Goal: Information Seeking & Learning: Learn about a topic

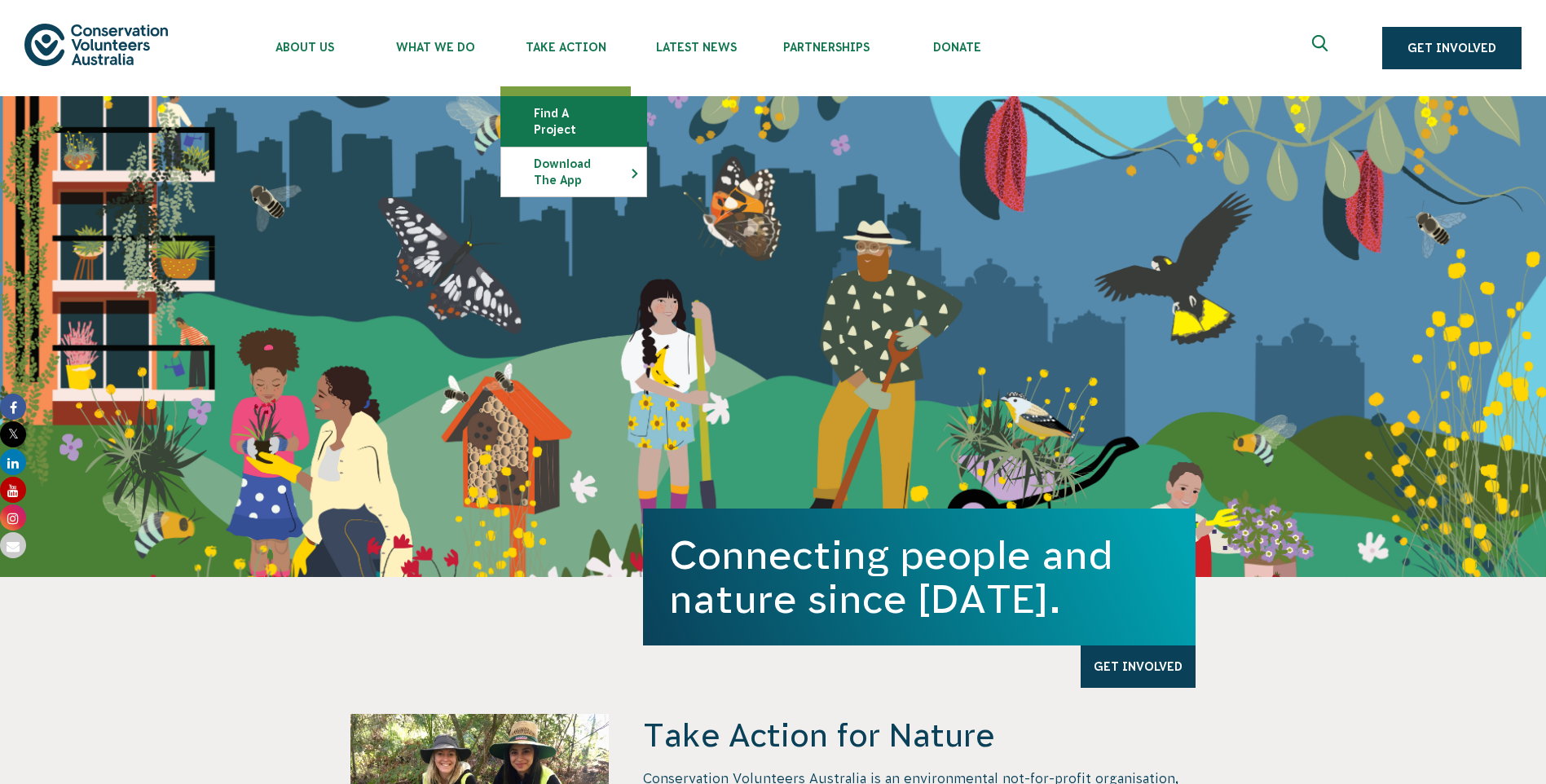
click at [553, 110] on link "Find a project" at bounding box center [574, 121] width 145 height 49
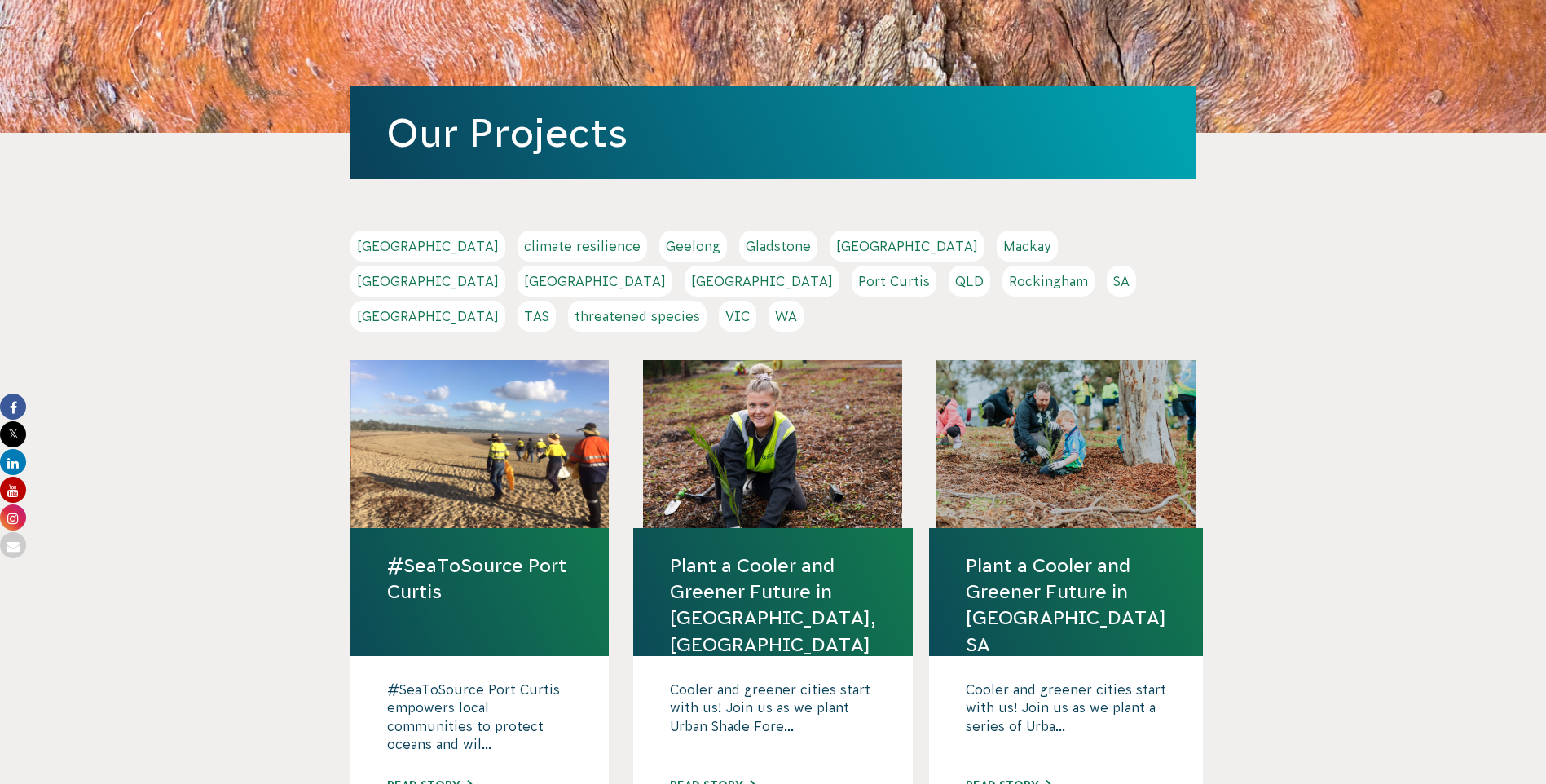
click at [949, 281] on link "QLD" at bounding box center [969, 282] width 41 height 31
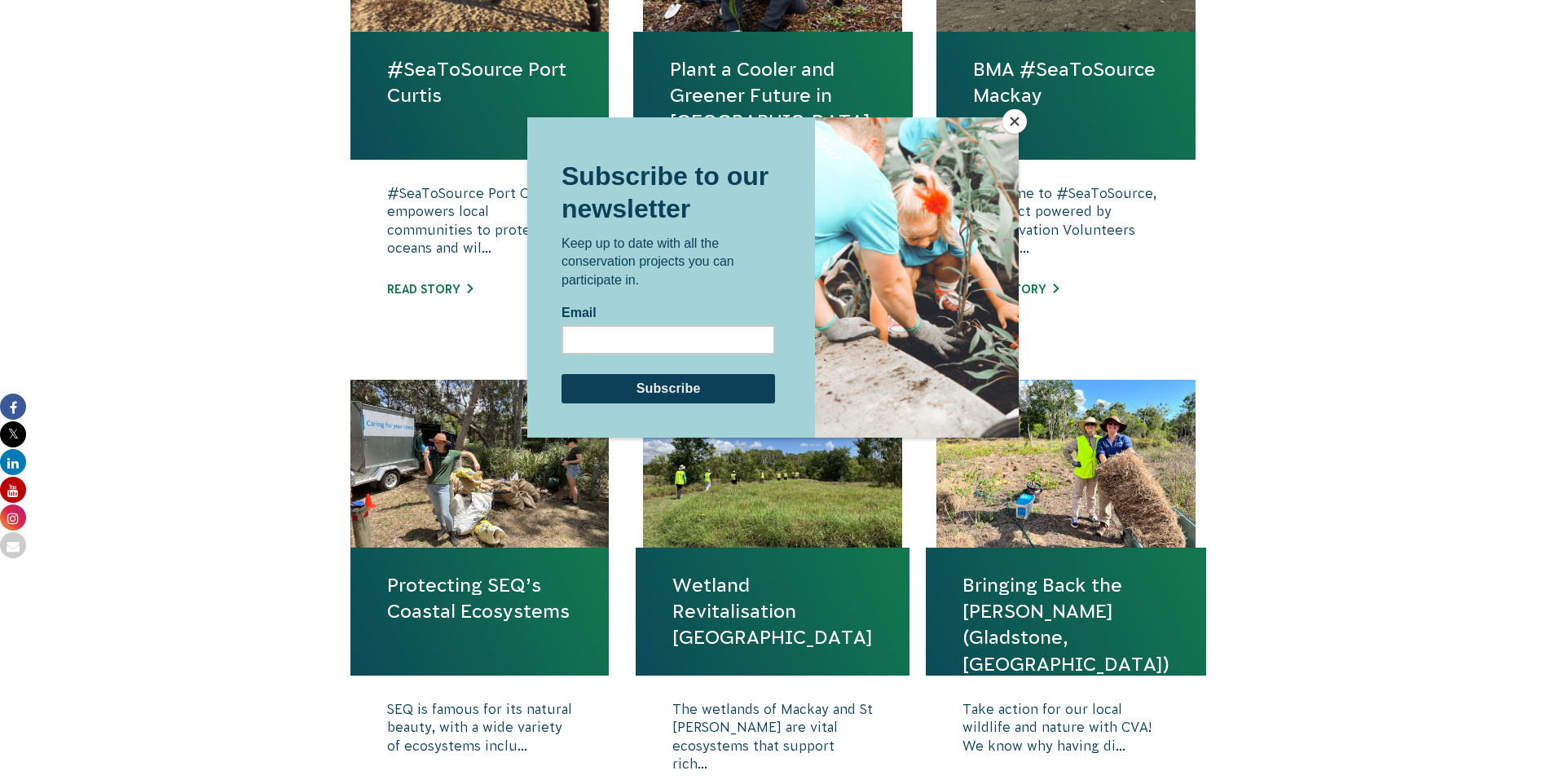
scroll to position [734, 0]
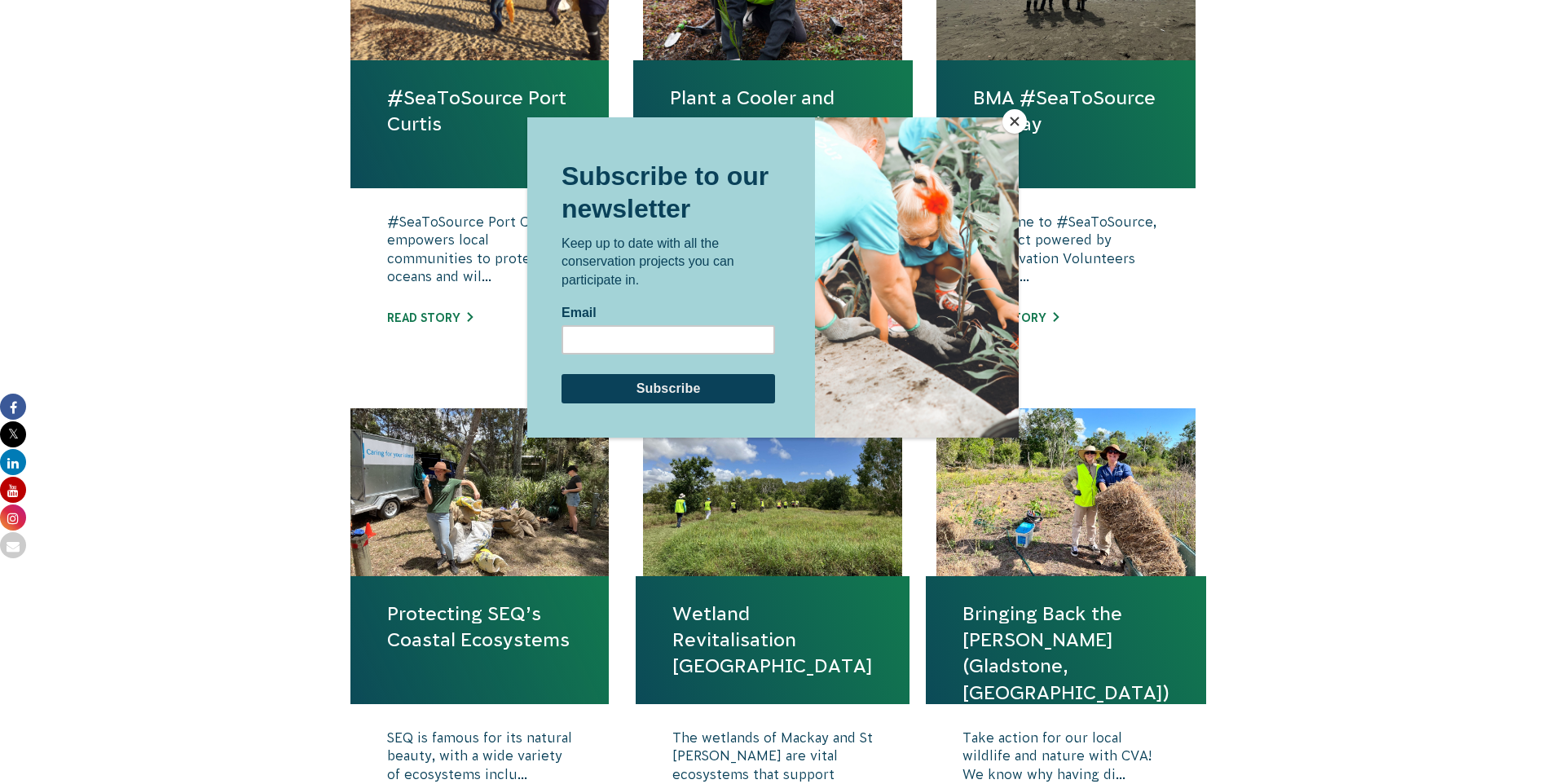
click at [1013, 121] on button "Close" at bounding box center [1014, 121] width 25 height 25
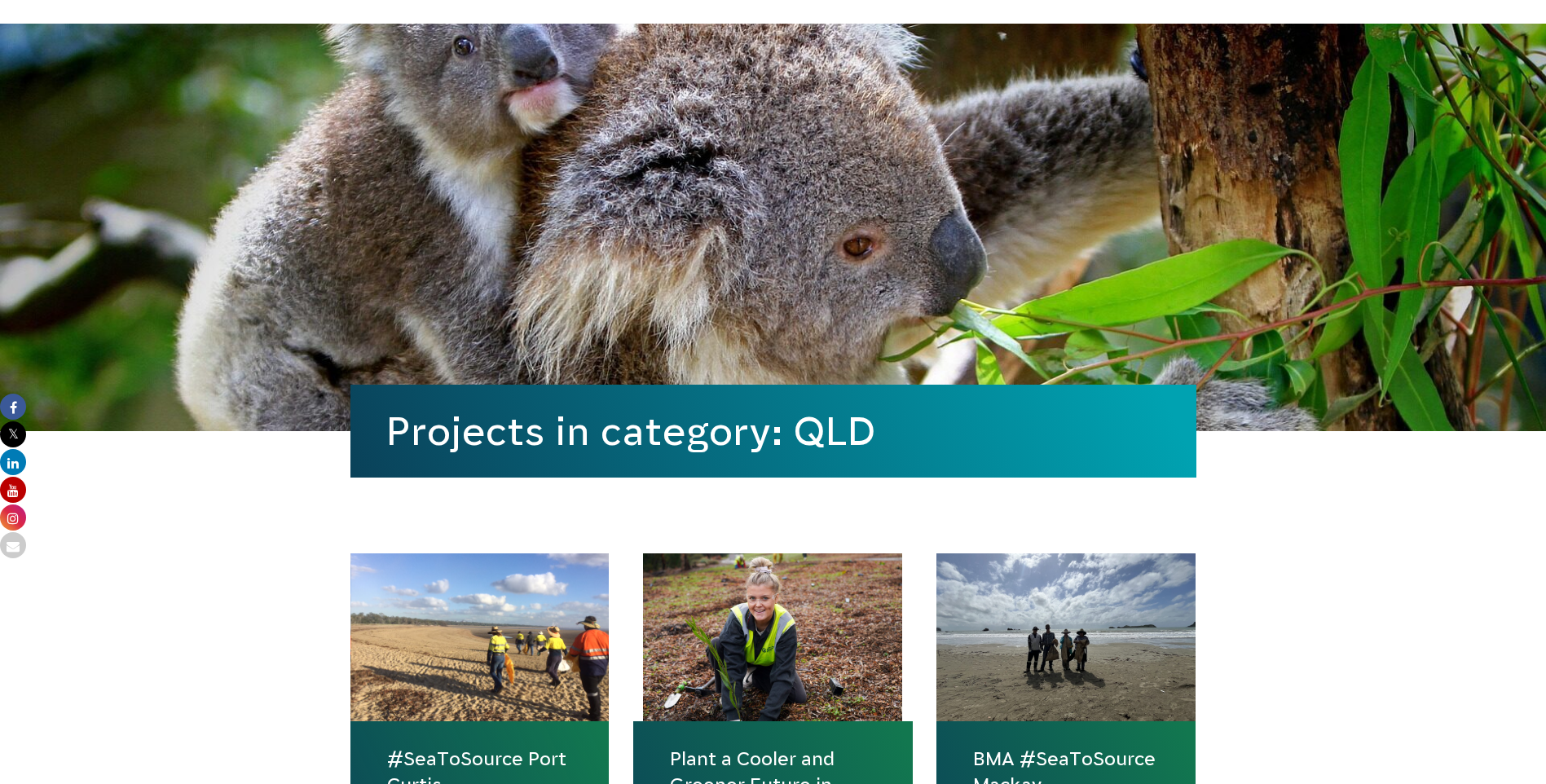
scroll to position [0, 0]
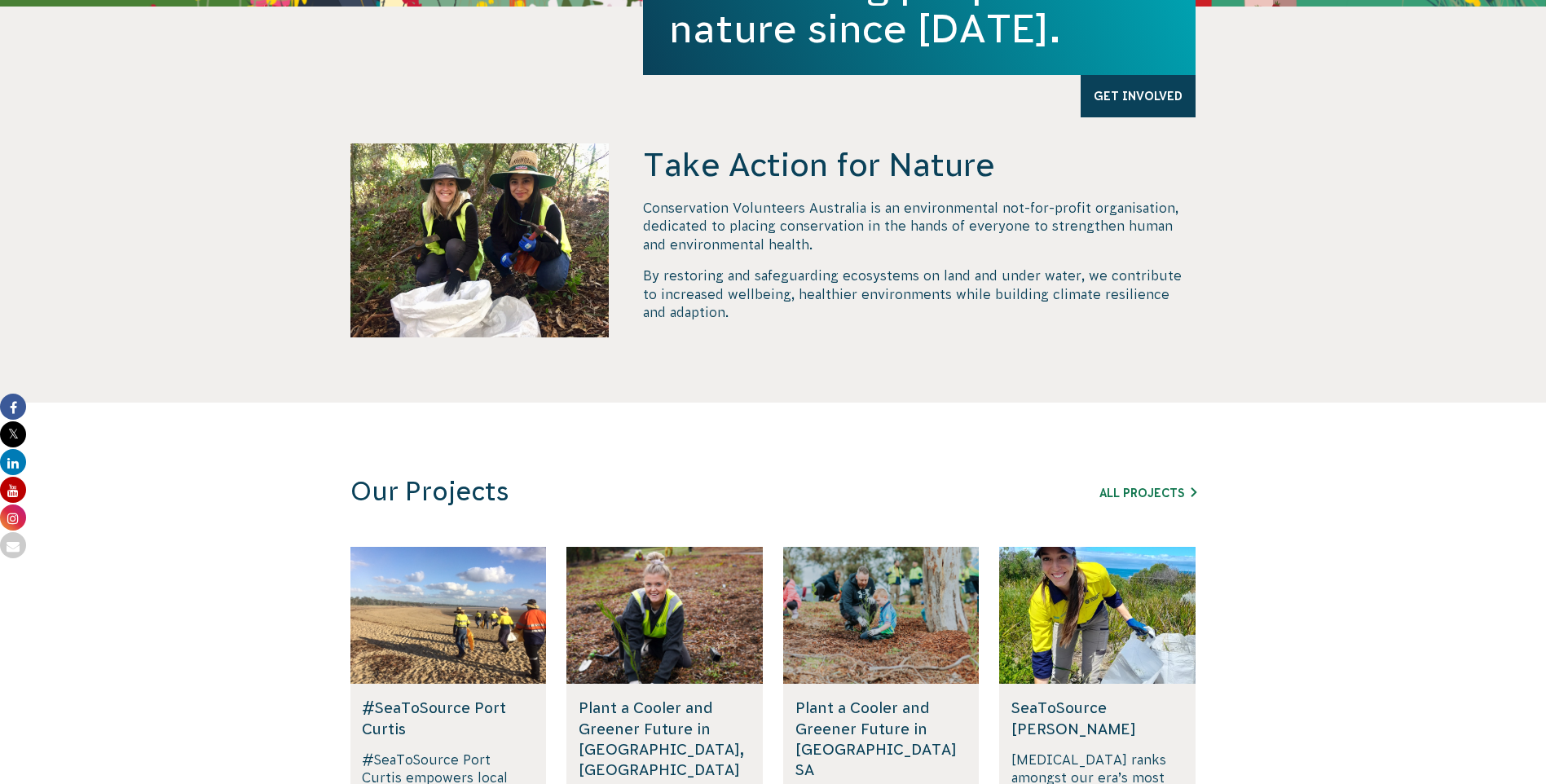
scroll to position [489, 0]
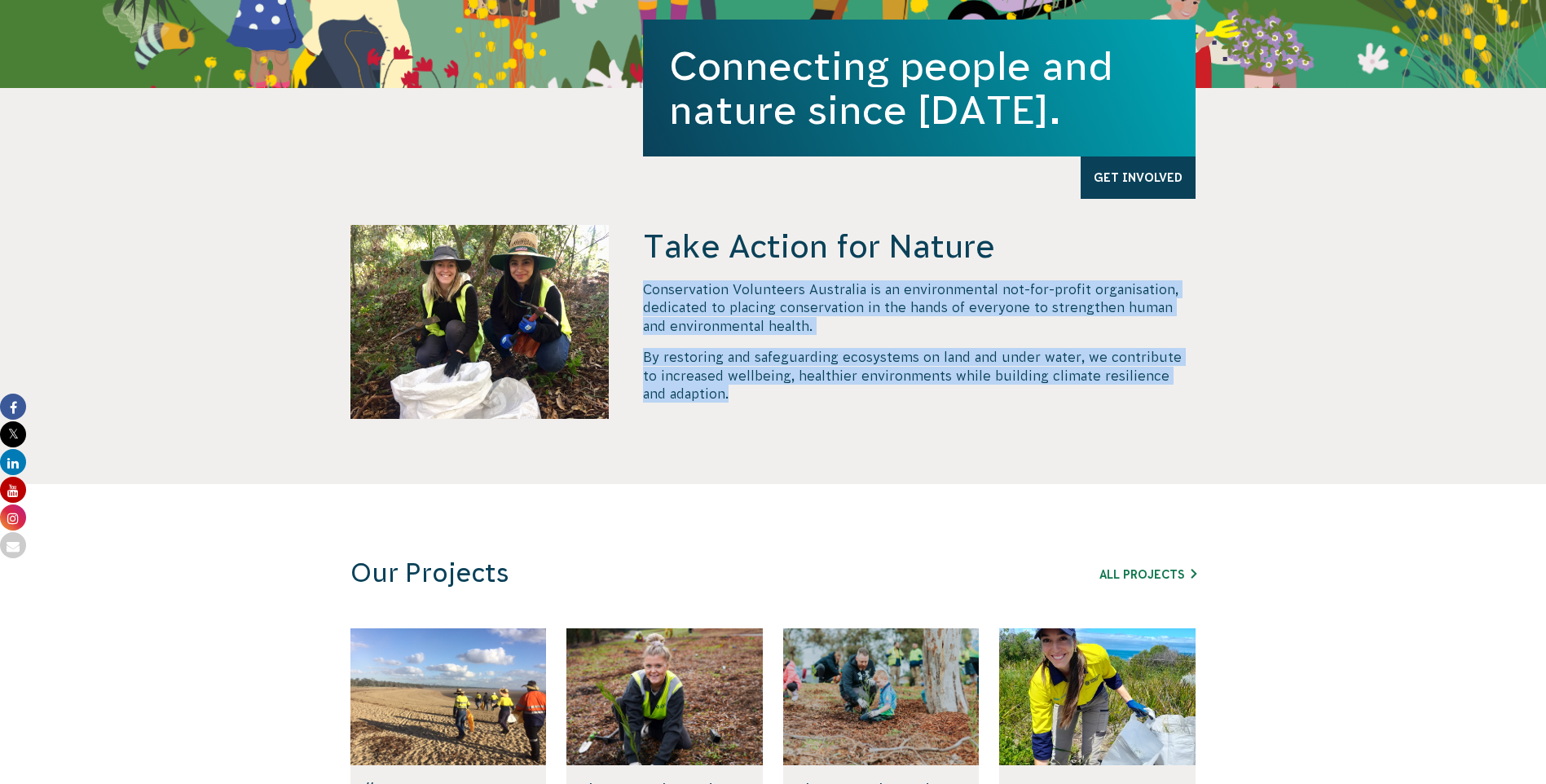
drag, startPoint x: 739, startPoint y: 406, endPoint x: 645, endPoint y: 288, distance: 150.9
click at [645, 288] on div "Take Action for Nature Conservation Volunteers Australia is an environmental no…" at bounding box center [919, 354] width 553 height 259
copy div "Conservation Volunteers Australia is an environmental not-for-profit organisati…"
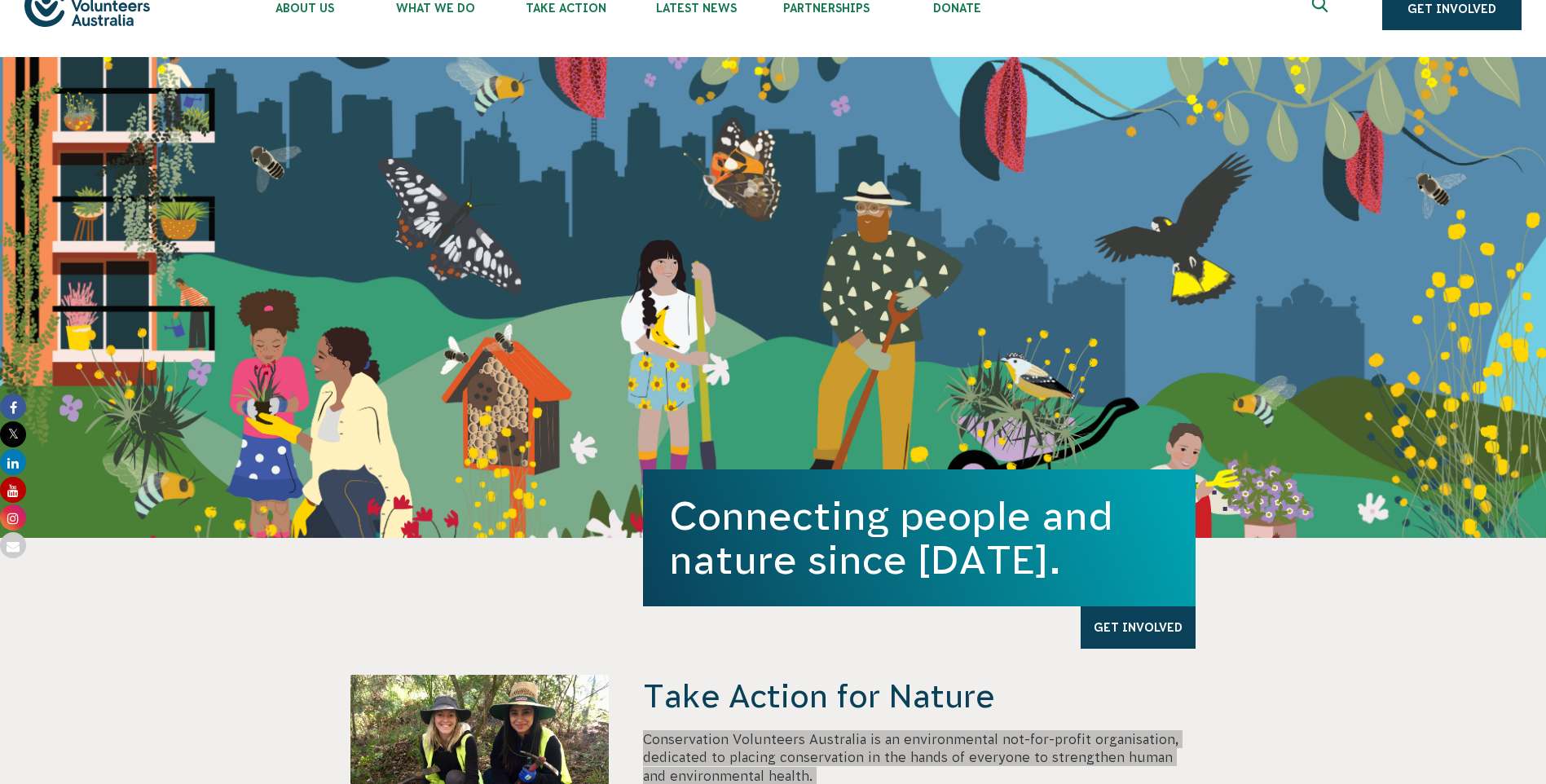
scroll to position [0, 0]
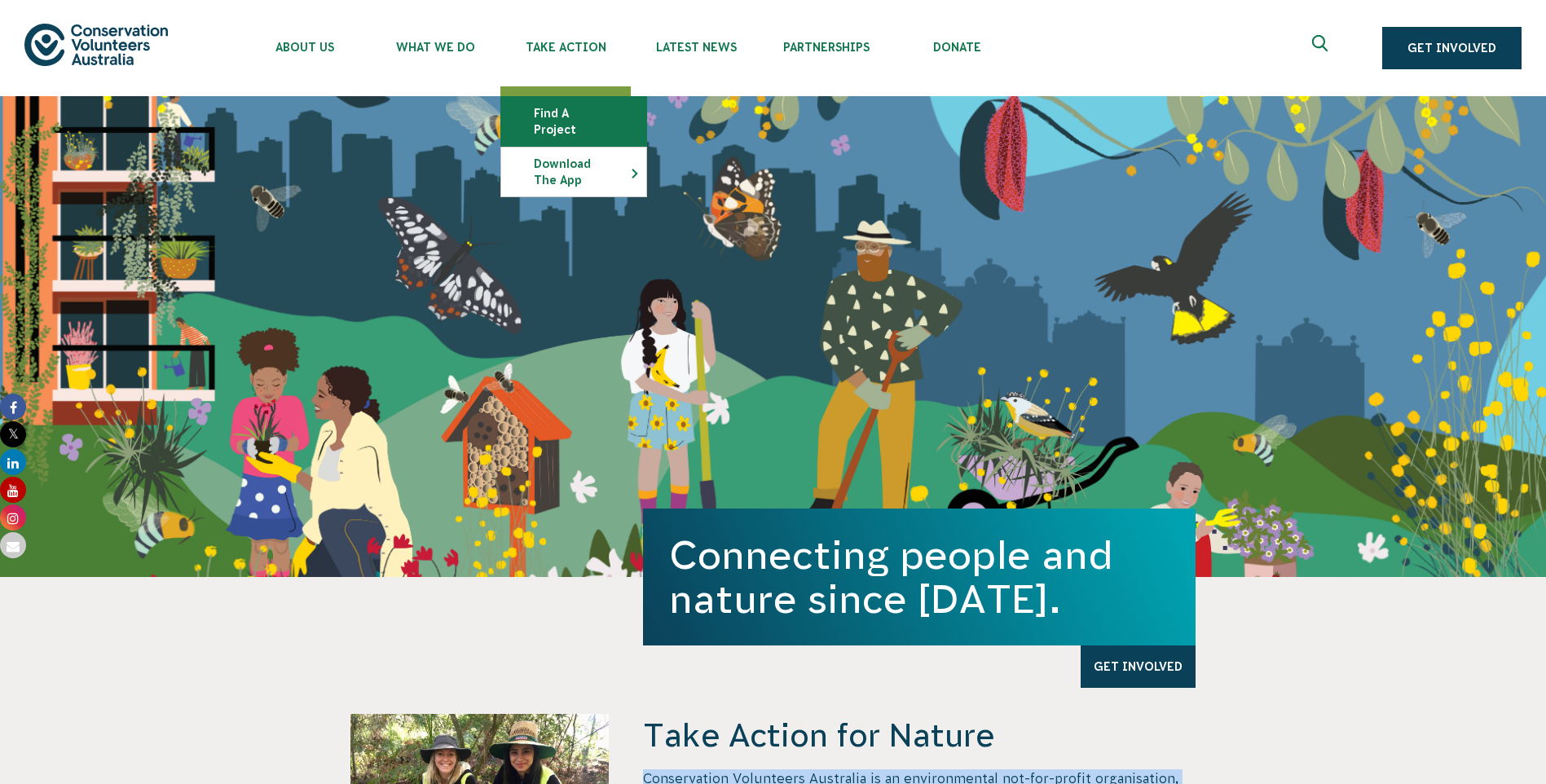
click at [571, 110] on link "Find a project" at bounding box center [574, 121] width 145 height 49
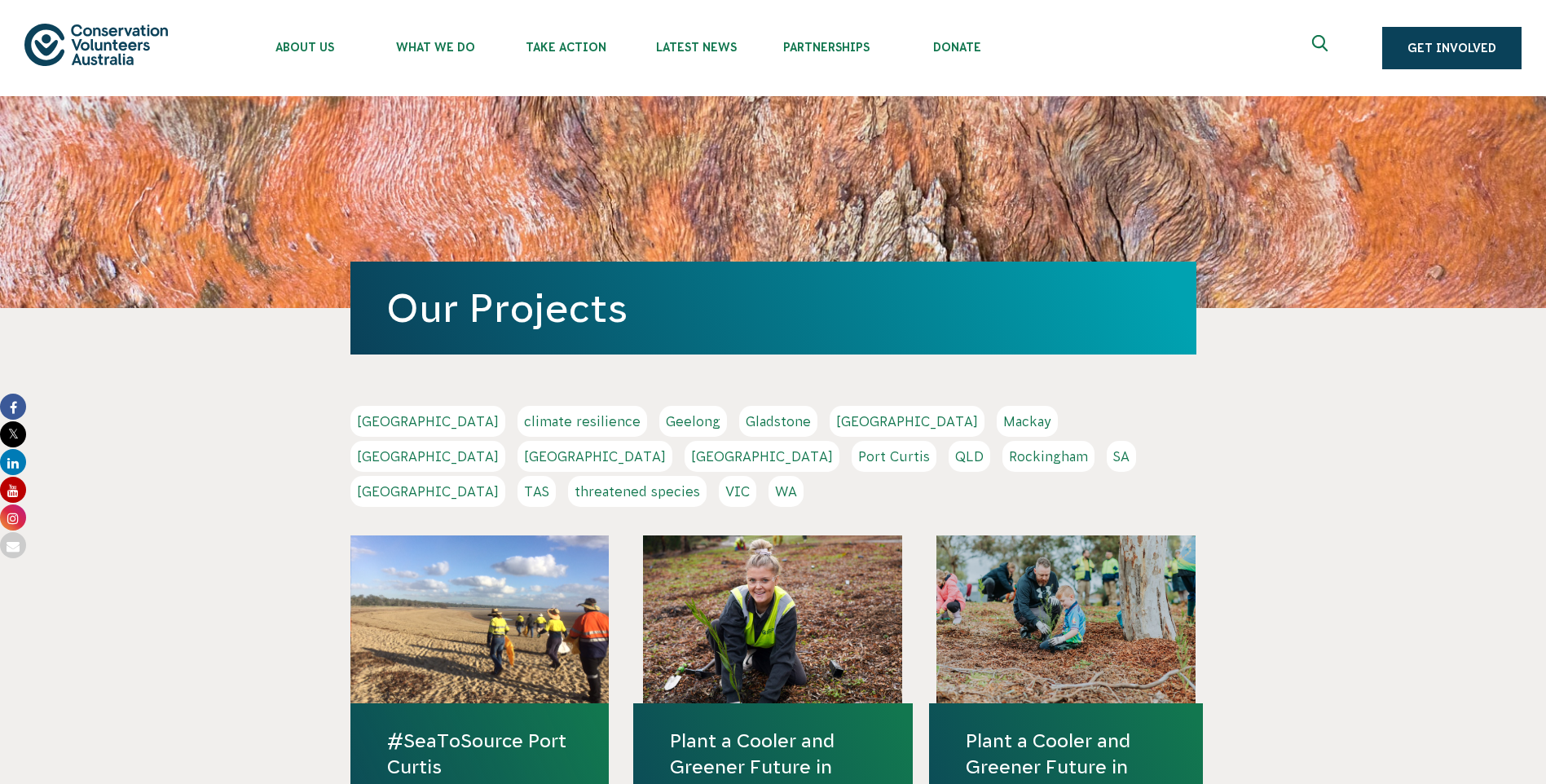
click at [949, 465] on link "QLD" at bounding box center [969, 457] width 41 height 31
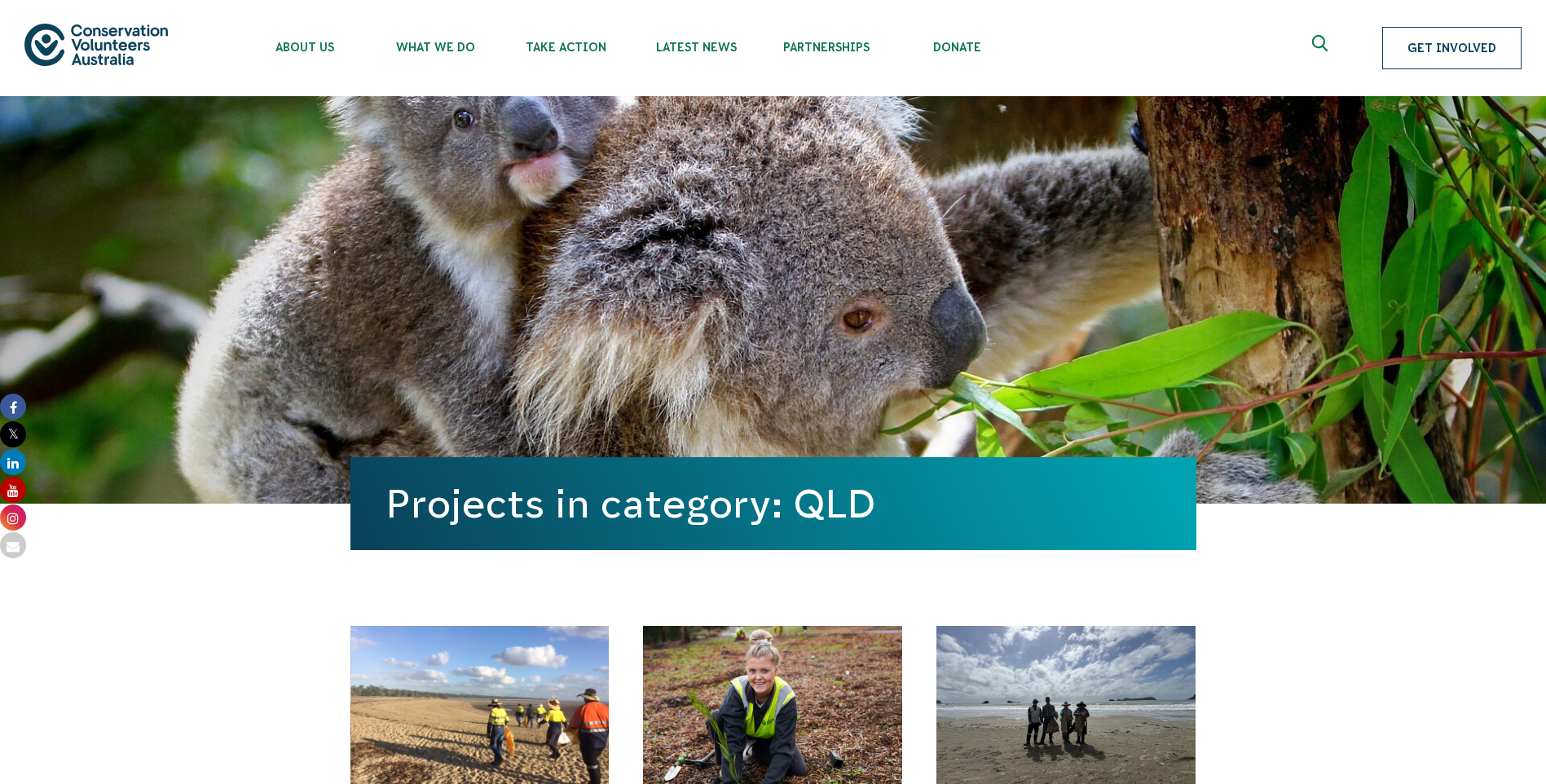
click at [1472, 59] on link "Get Involved" at bounding box center [1452, 48] width 139 height 42
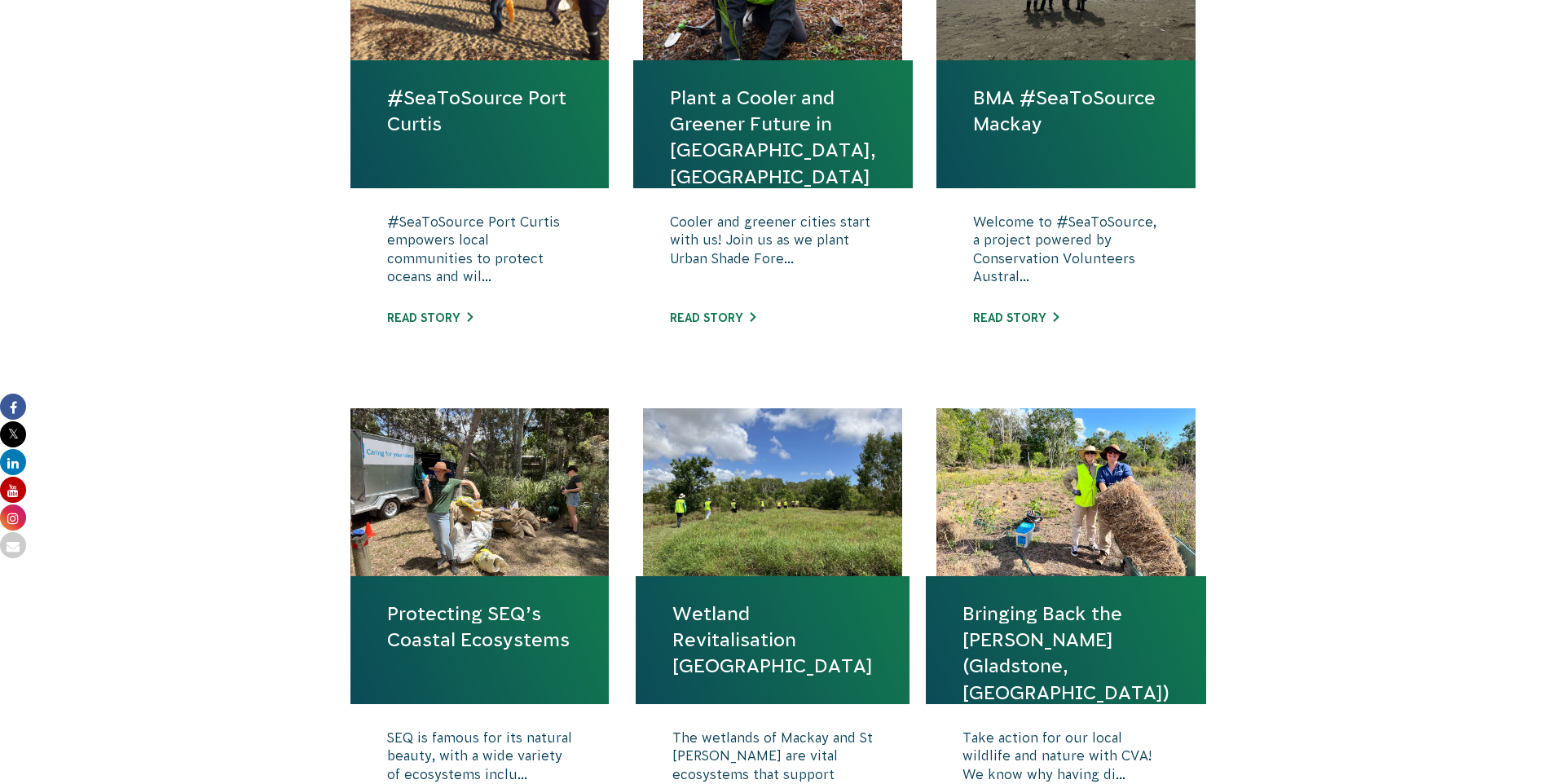
scroll to position [489, 0]
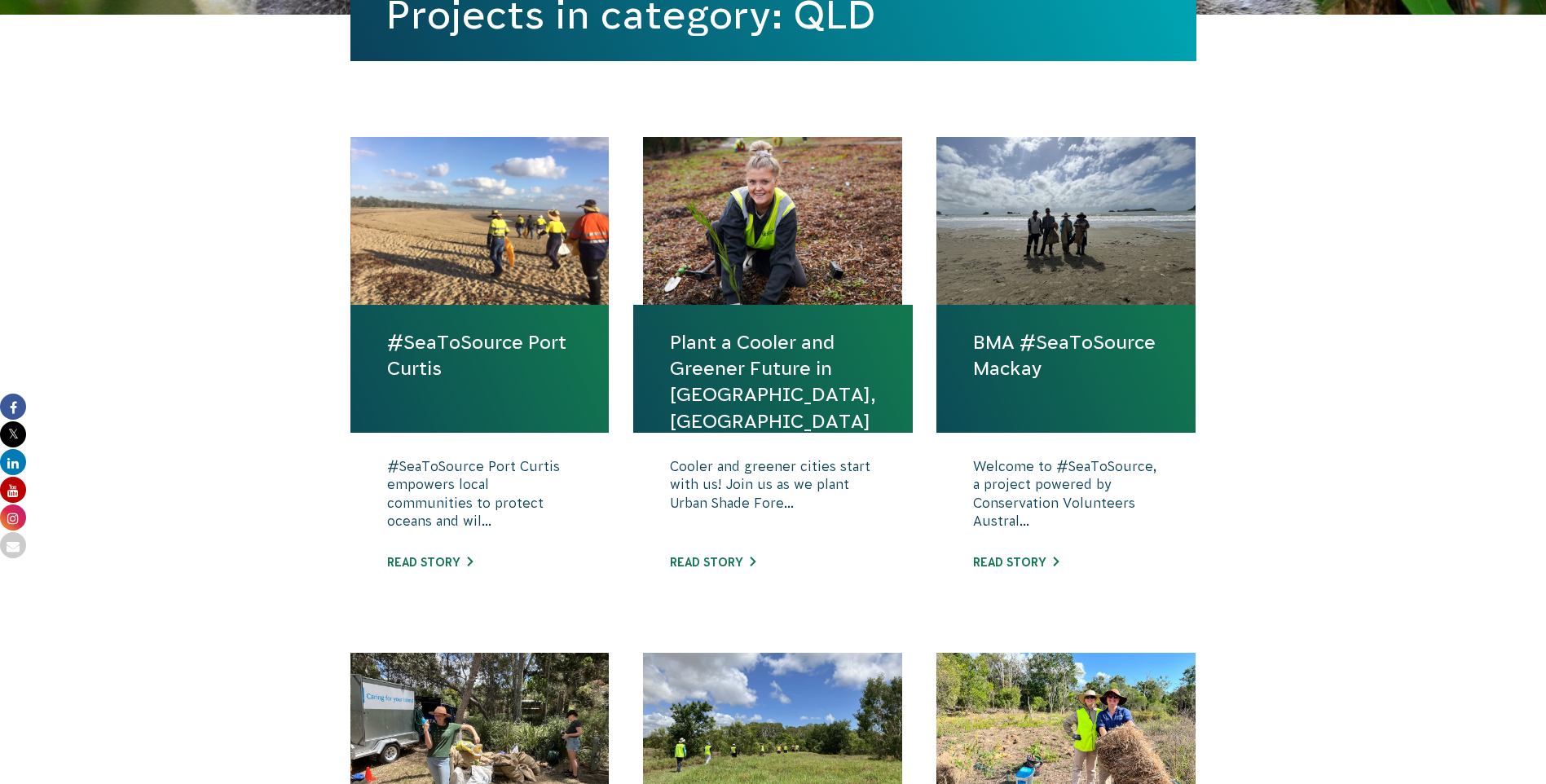
click at [751, 229] on div at bounding box center [772, 220] width 260 height 168
click at [729, 561] on link "Read story" at bounding box center [712, 562] width 85 height 13
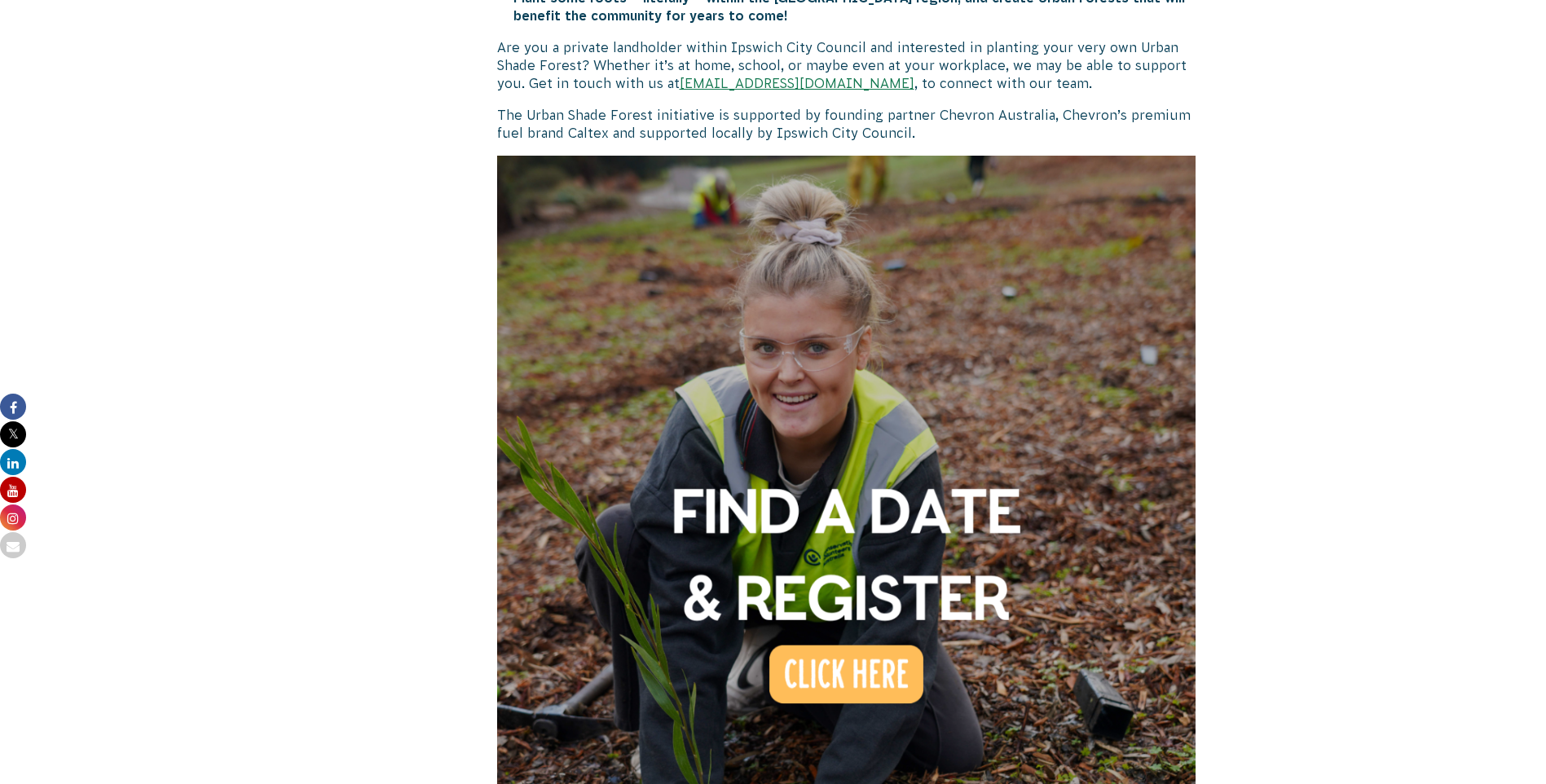
scroll to position [1059, 0]
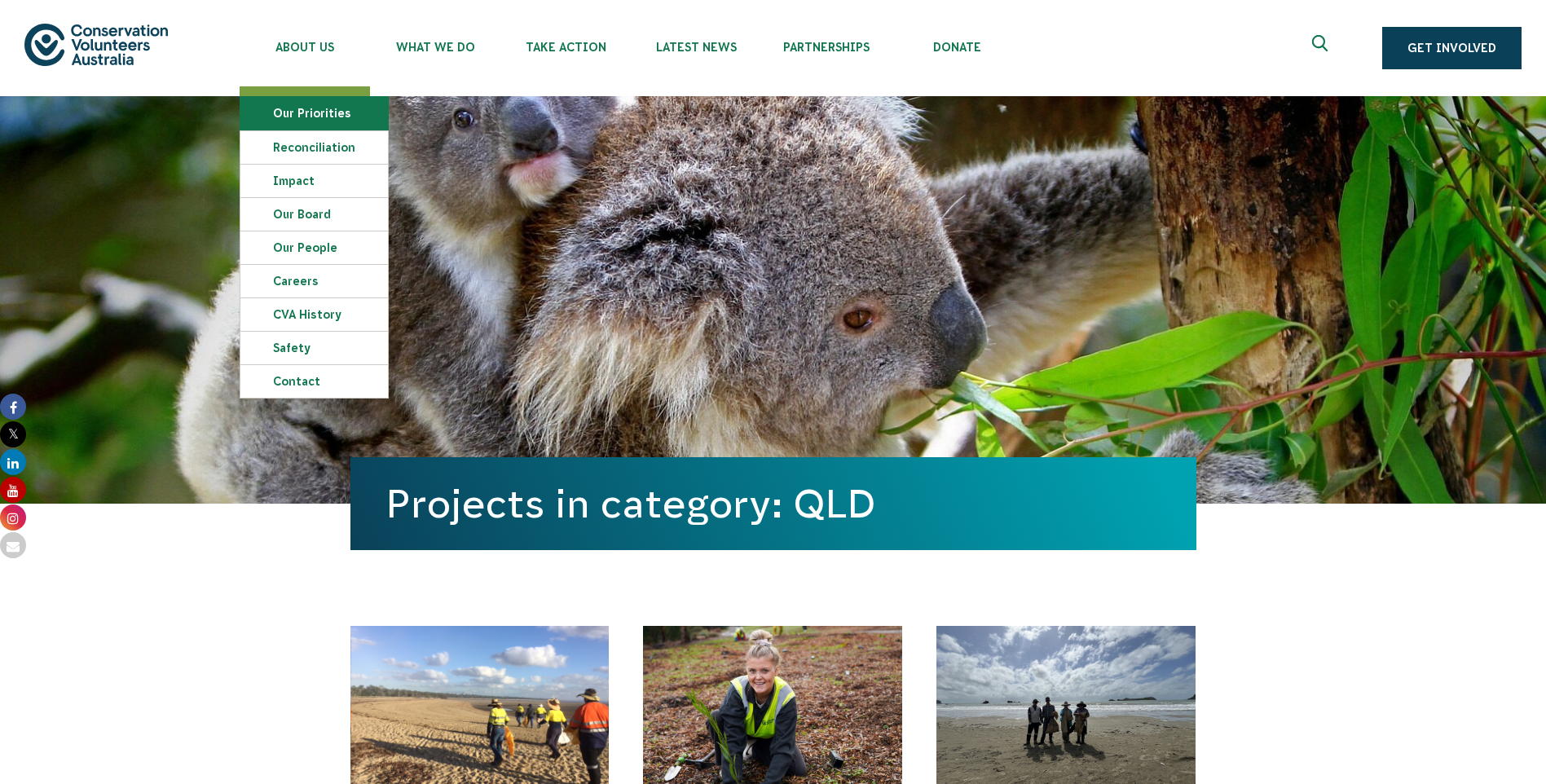
click at [322, 120] on link "Our Priorities" at bounding box center [314, 114] width 148 height 33
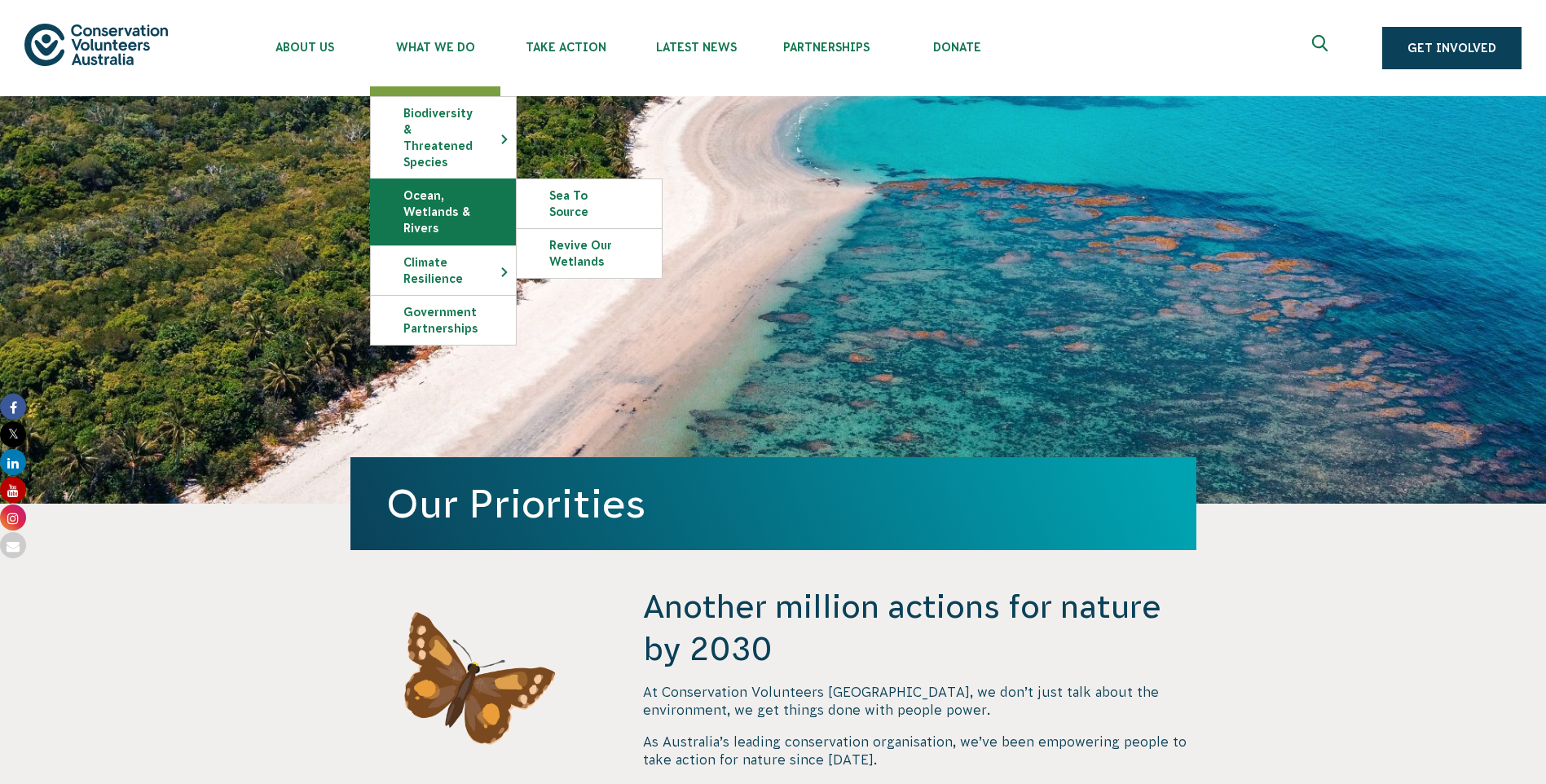
click at [408, 201] on link "Ocean, Wetlands & Rivers" at bounding box center [443, 212] width 145 height 65
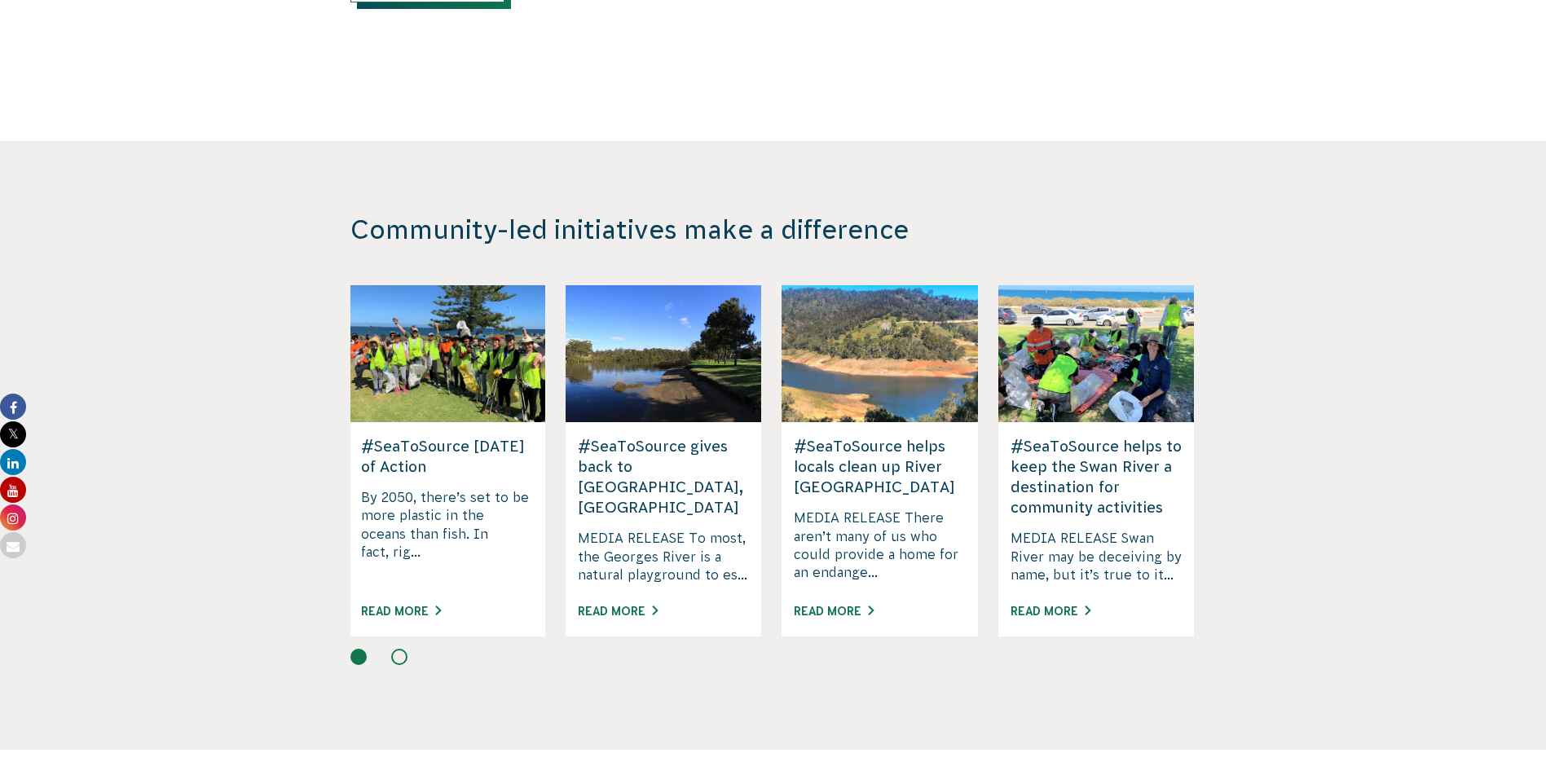
scroll to position [2372, 0]
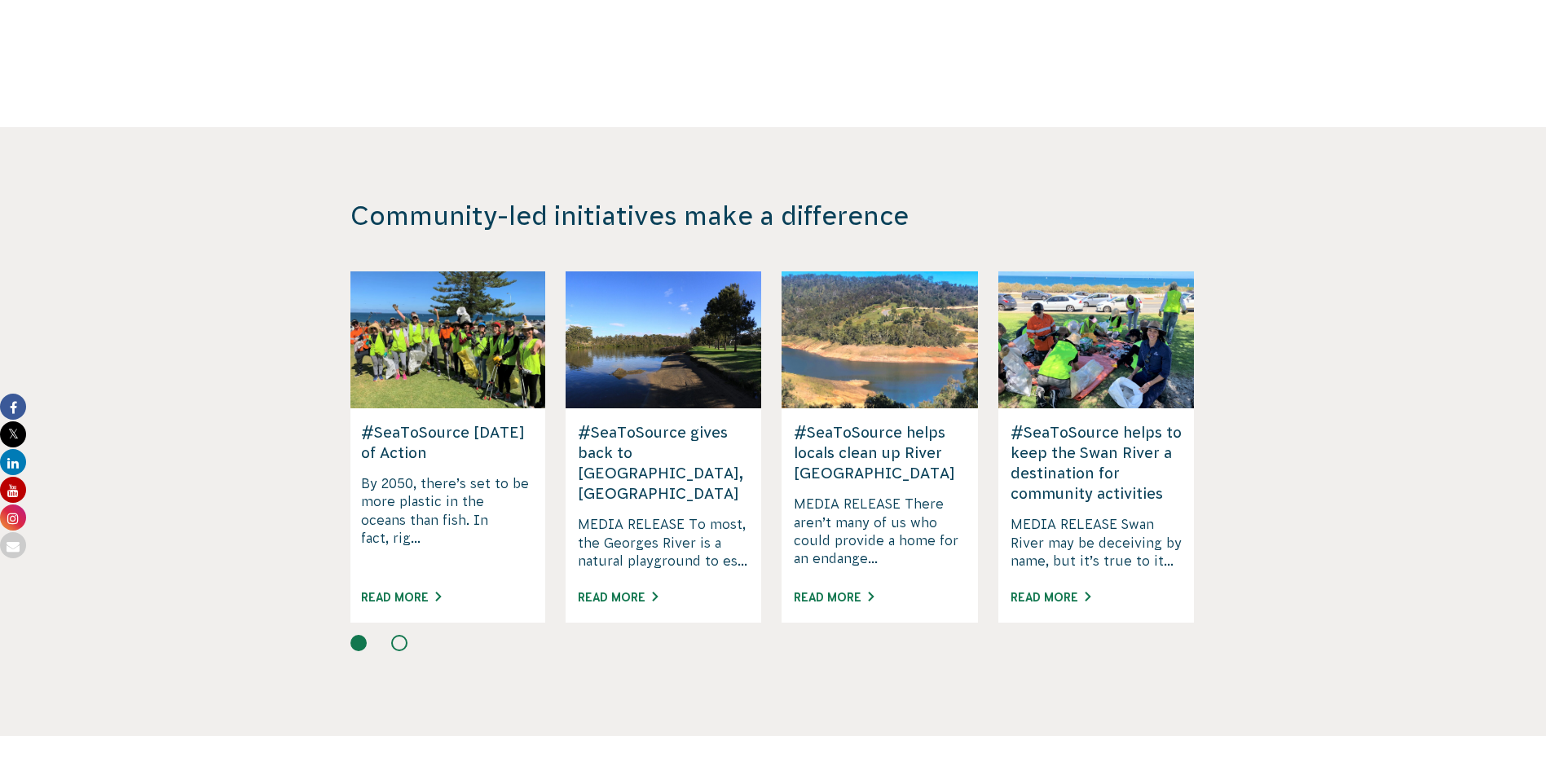
click at [442, 368] on div at bounding box center [446, 339] width 195 height 137
click at [502, 301] on div at bounding box center [446, 339] width 195 height 137
click at [403, 591] on link "Read More" at bounding box center [401, 597] width 80 height 13
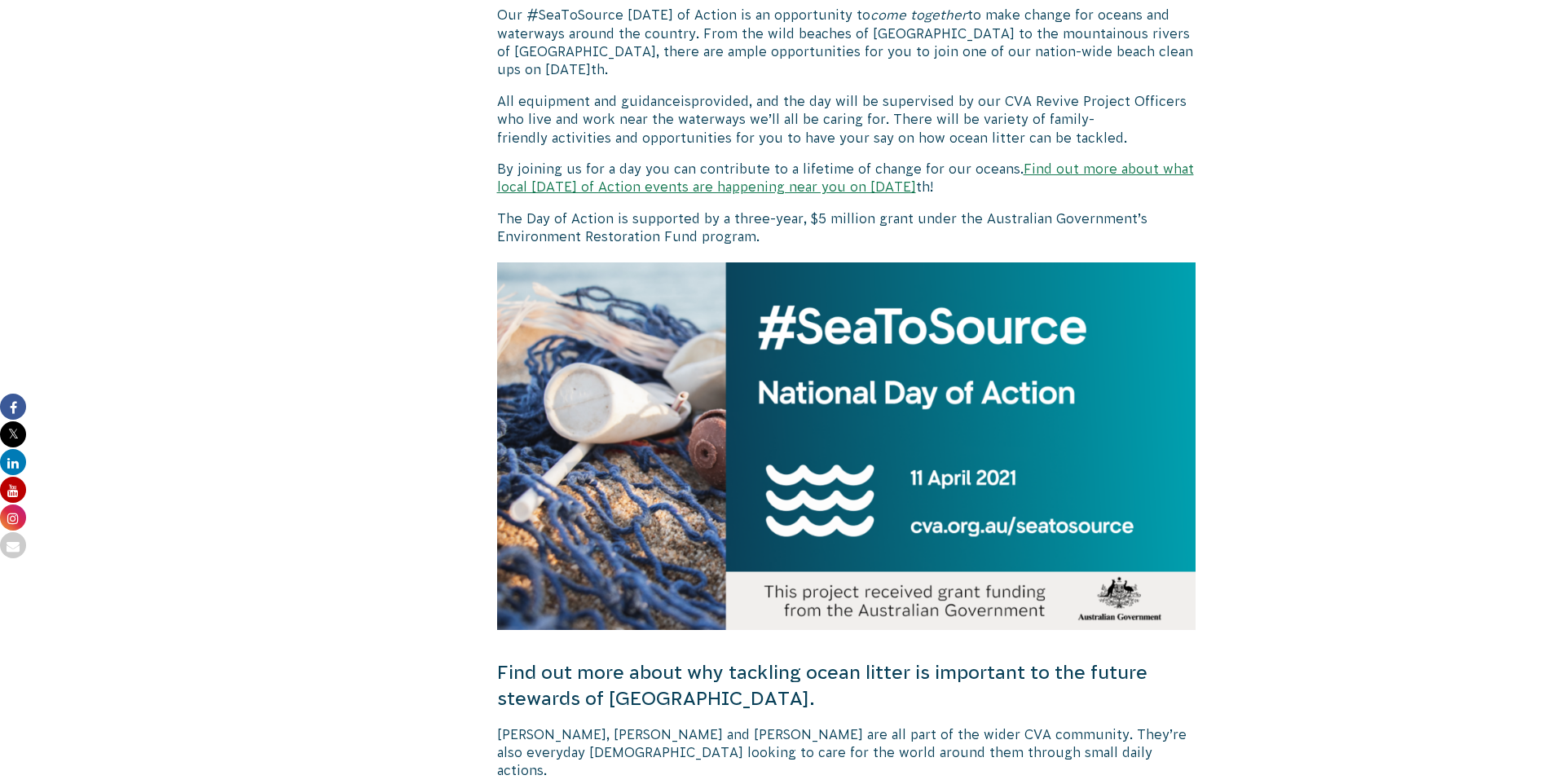
scroll to position [1059, 0]
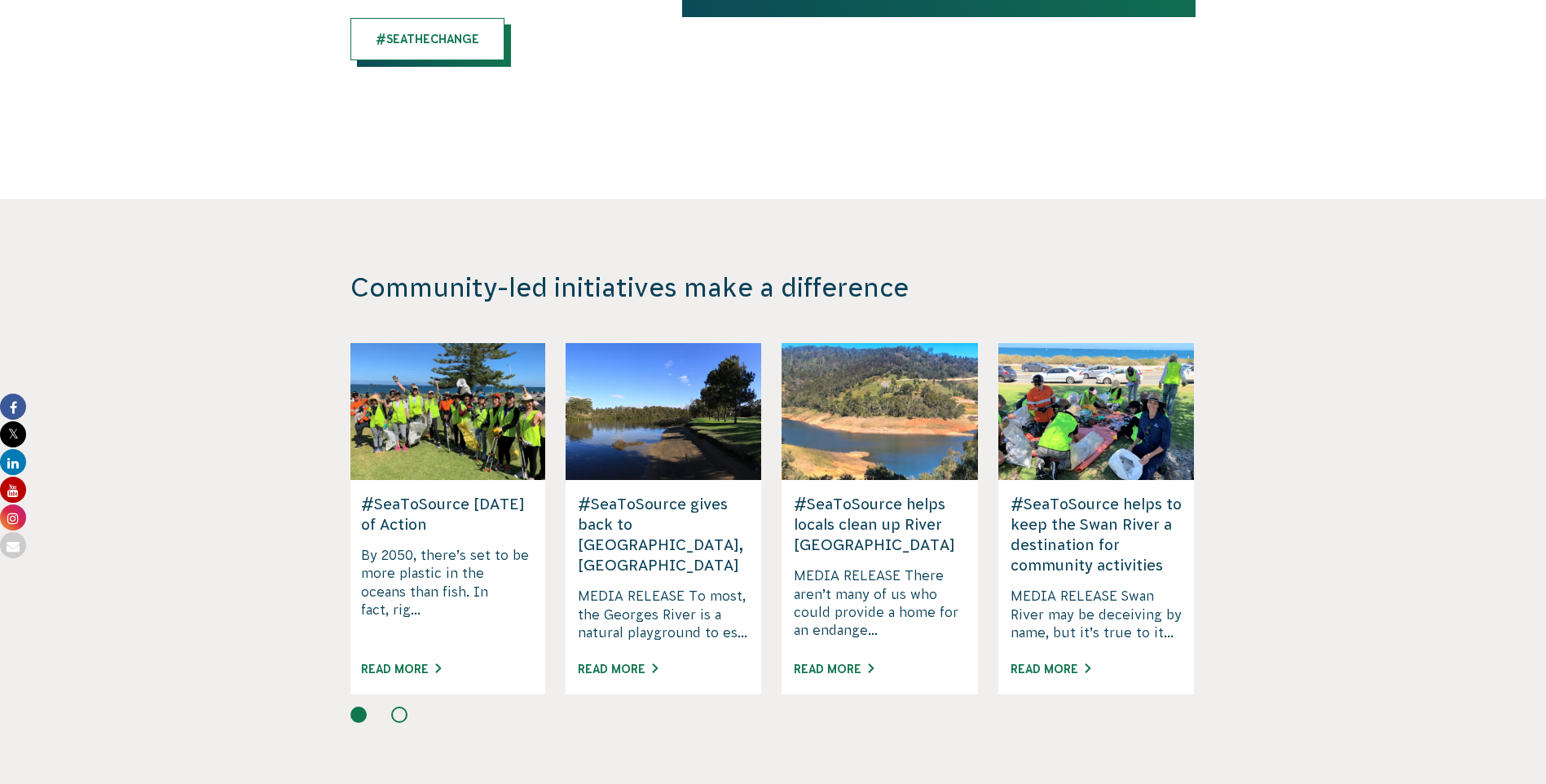
scroll to position [2291, 0]
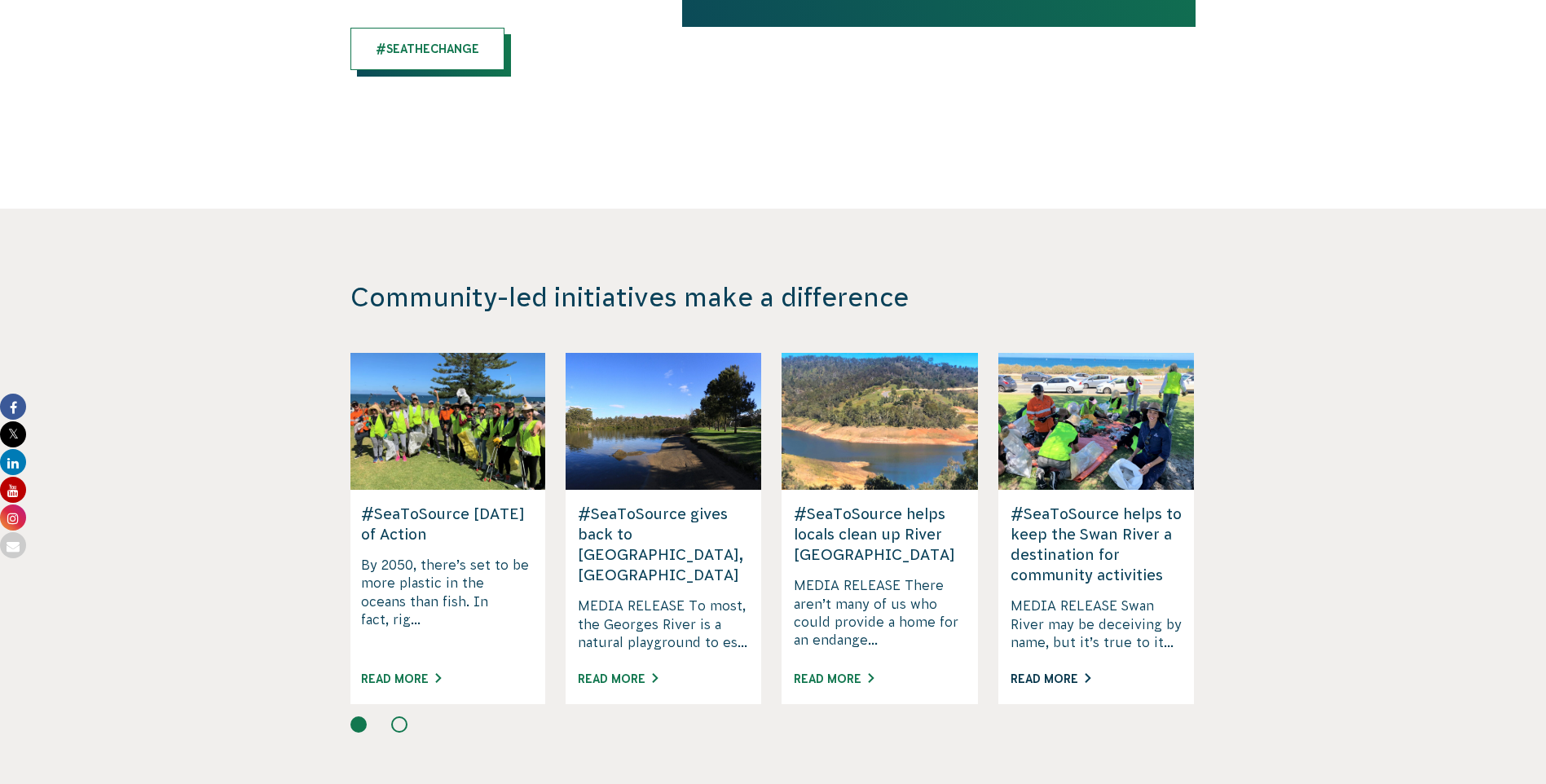
click at [1058, 672] on link "Read More" at bounding box center [1050, 679] width 80 height 13
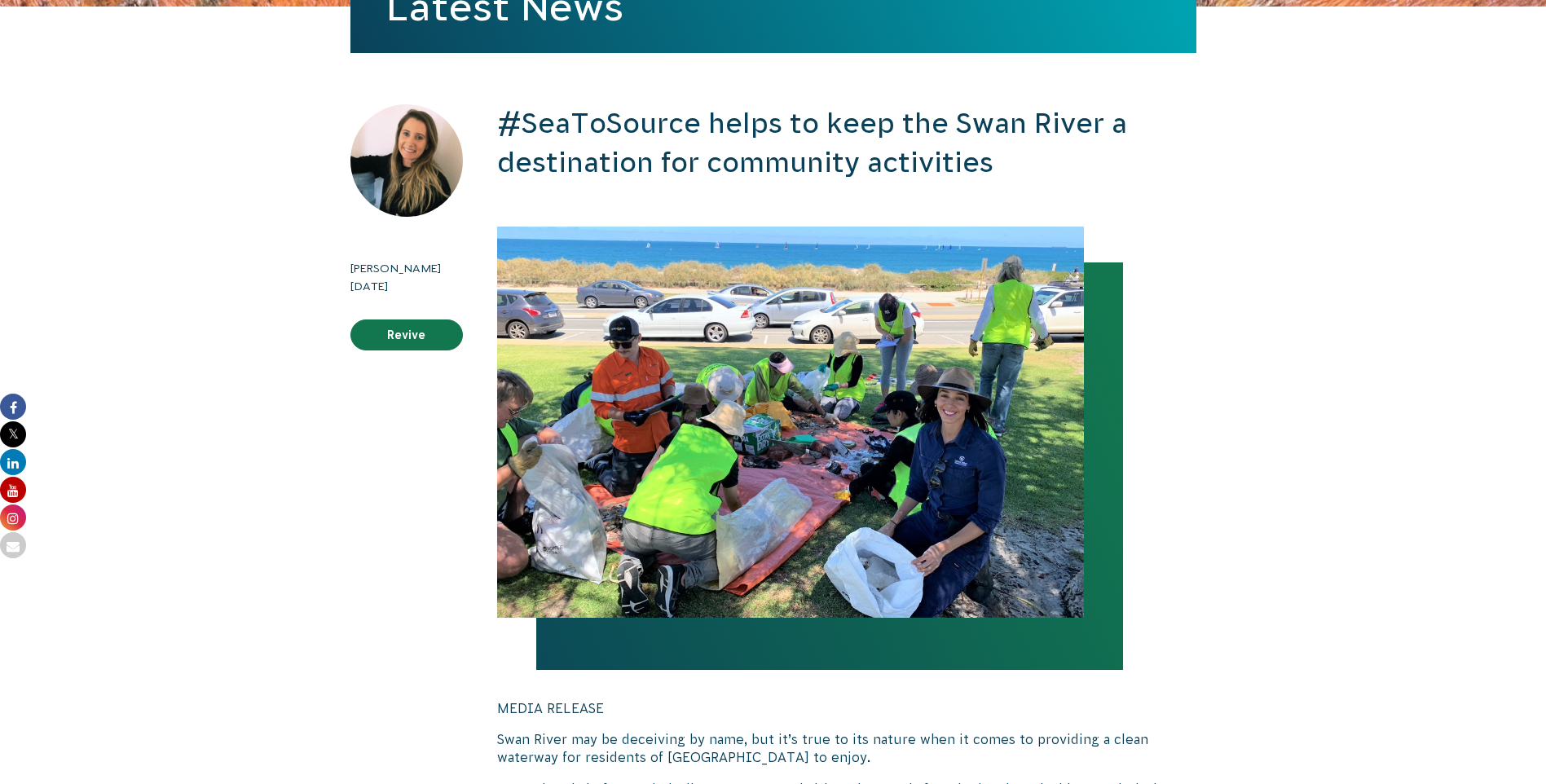
scroll to position [326, 0]
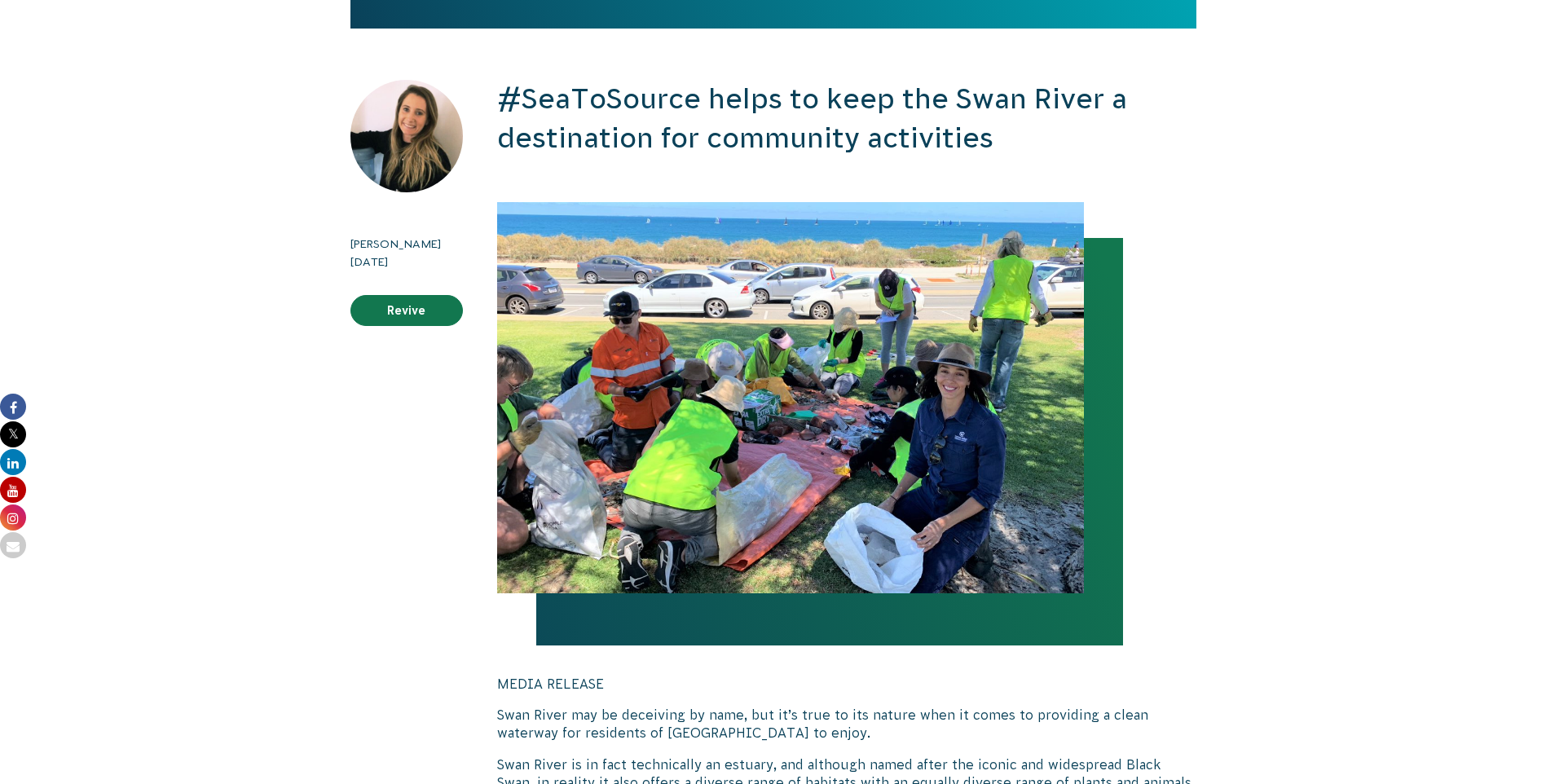
drag, startPoint x: 841, startPoint y: 12, endPoint x: -452, endPoint y: 172, distance: 1302.9
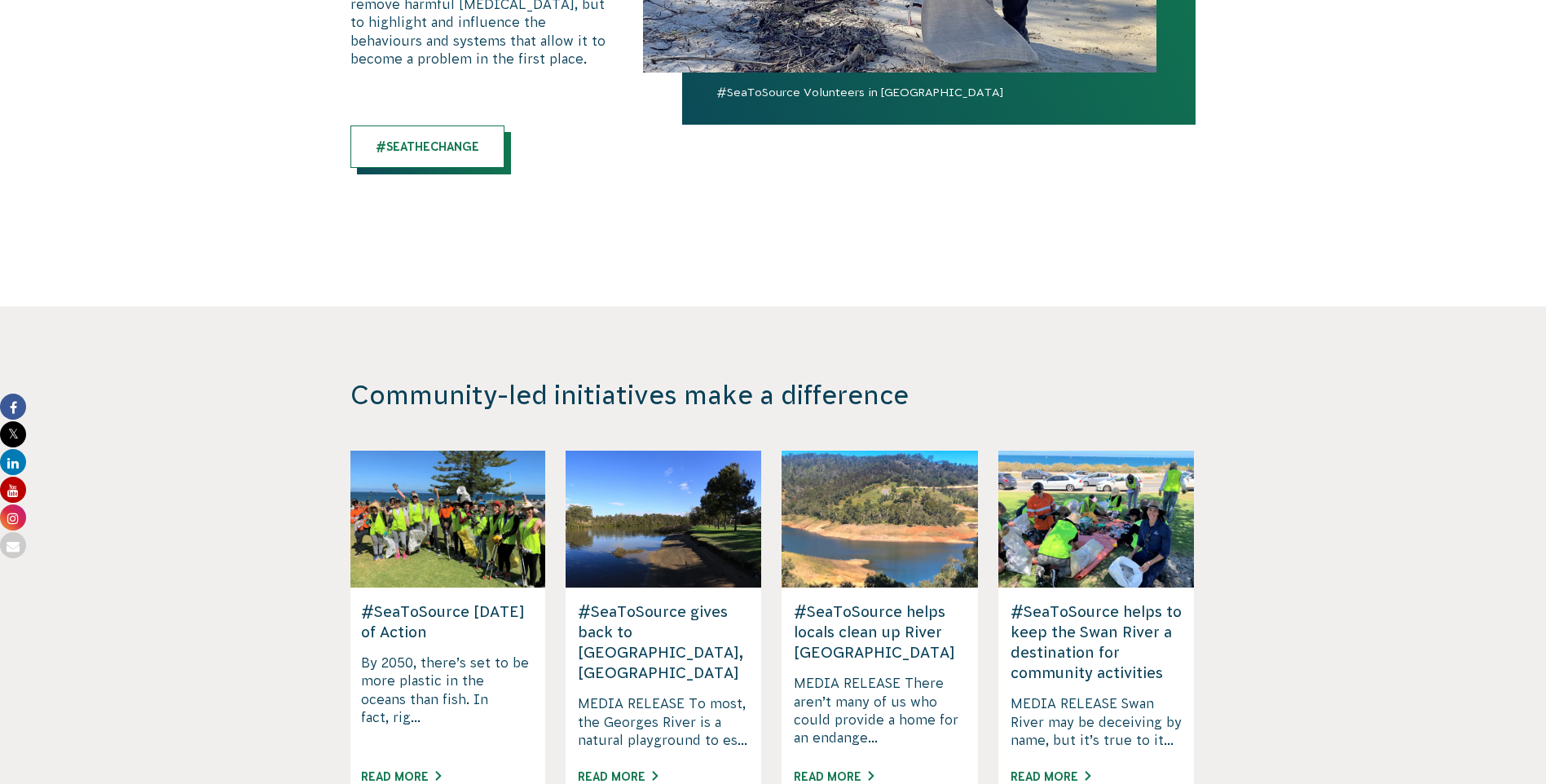
scroll to position [2128, 0]
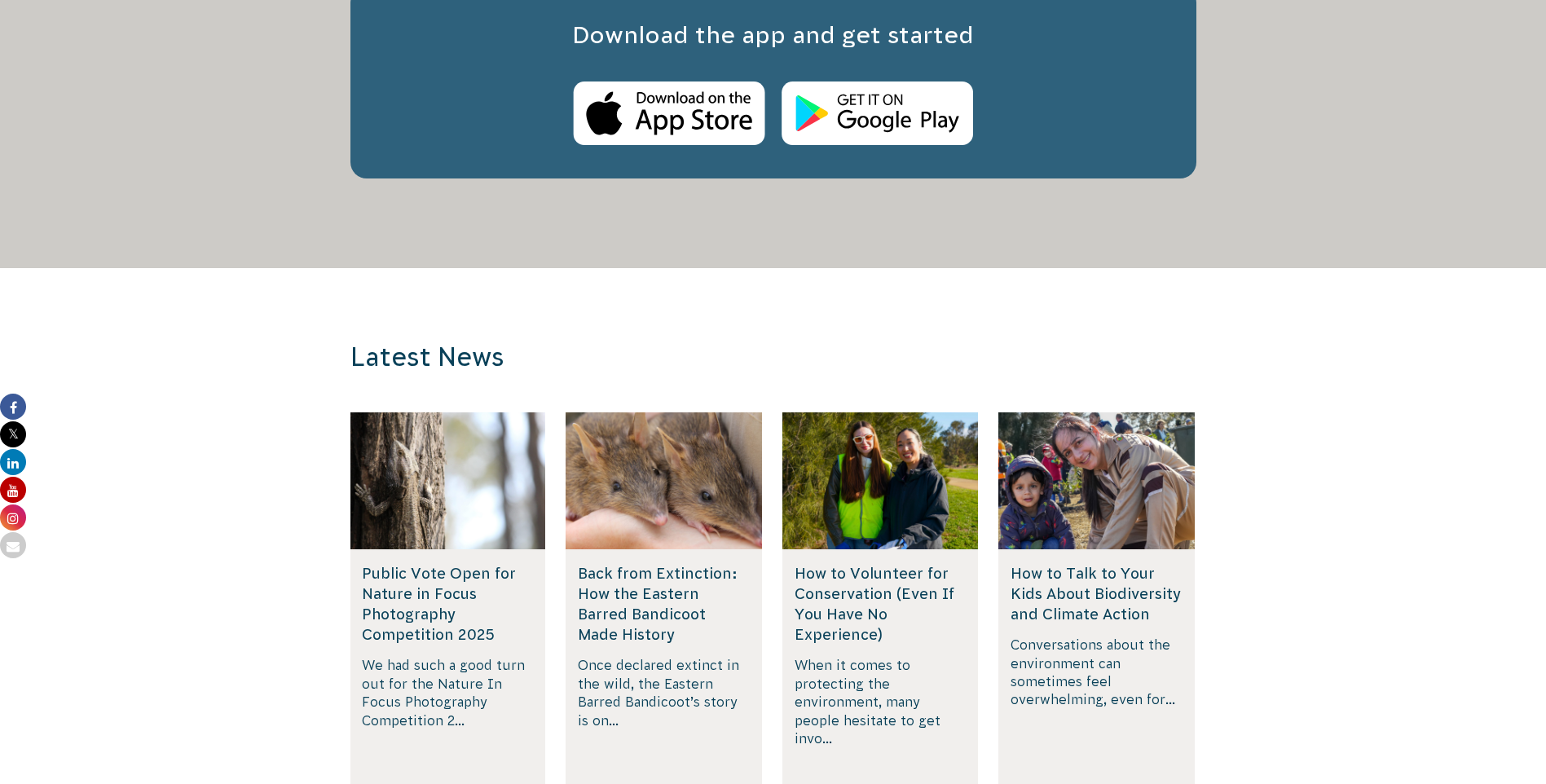
scroll to position [3888, 0]
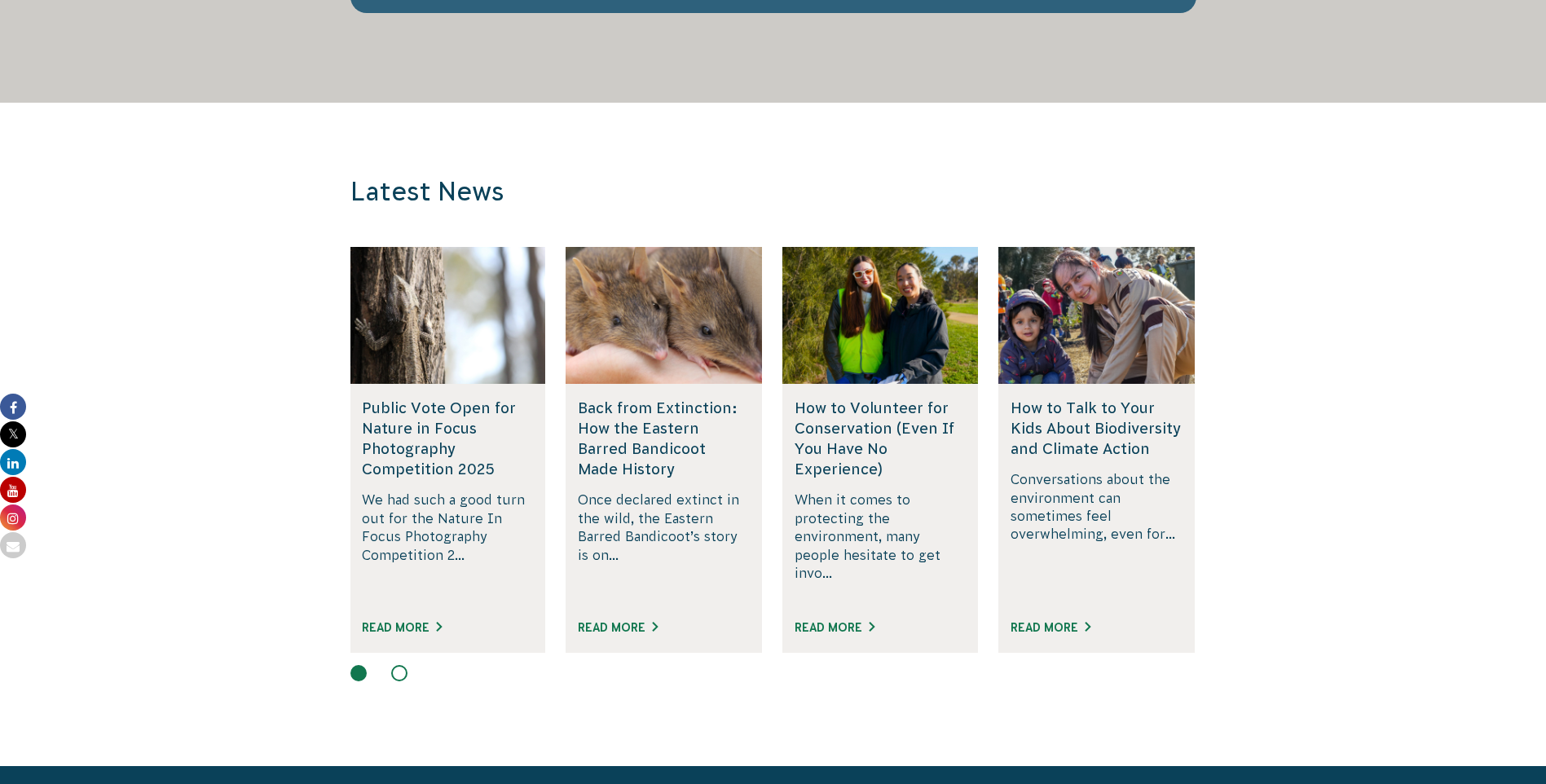
drag, startPoint x: 127, startPoint y: 323, endPoint x: 190, endPoint y: 353, distance: 69.8
click at [127, 323] on section "Latest News How to Volunteer for Conservation (Even If You Have No Experience) …" at bounding box center [773, 434] width 1546 height 663
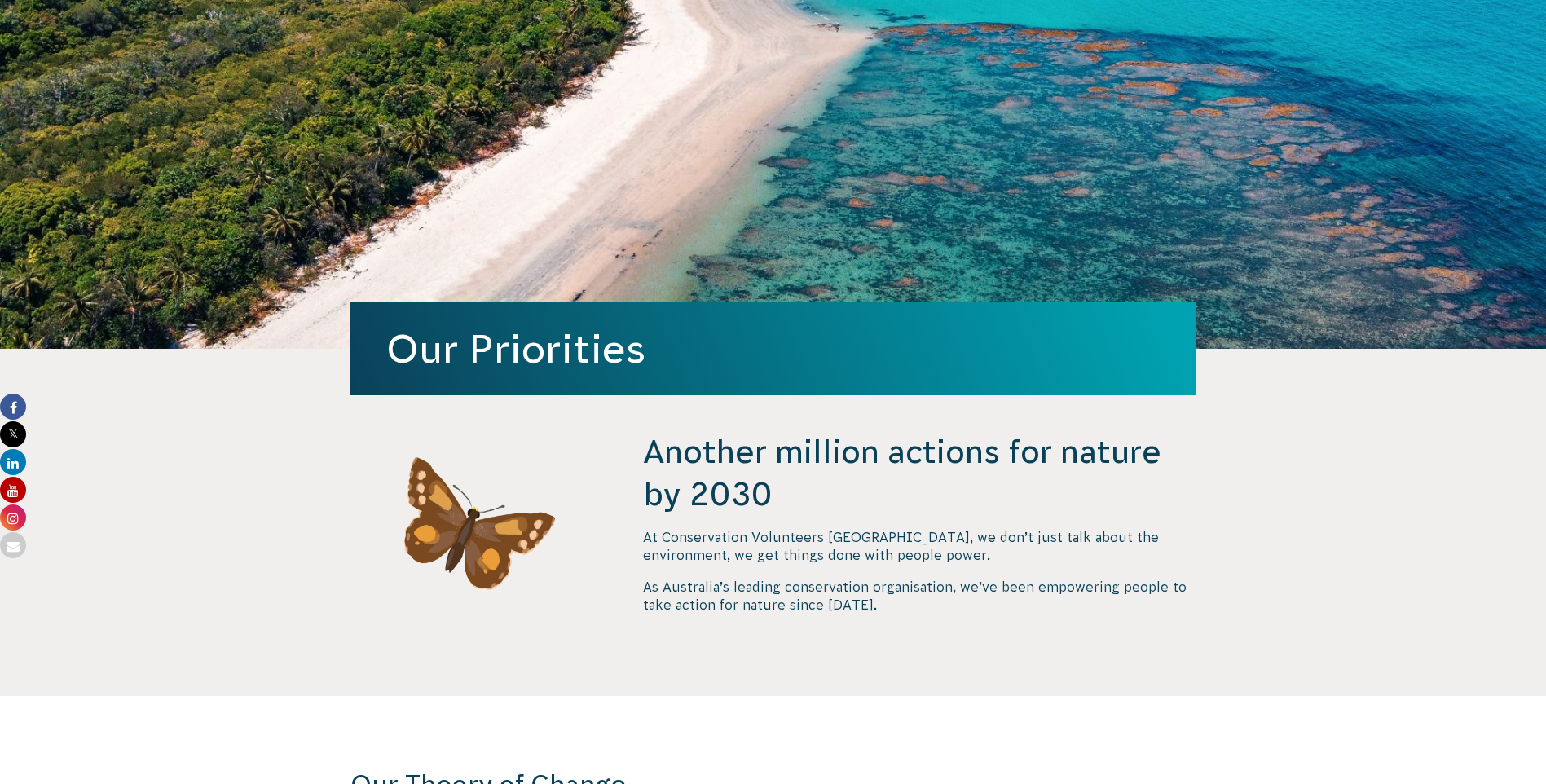
scroll to position [0, 0]
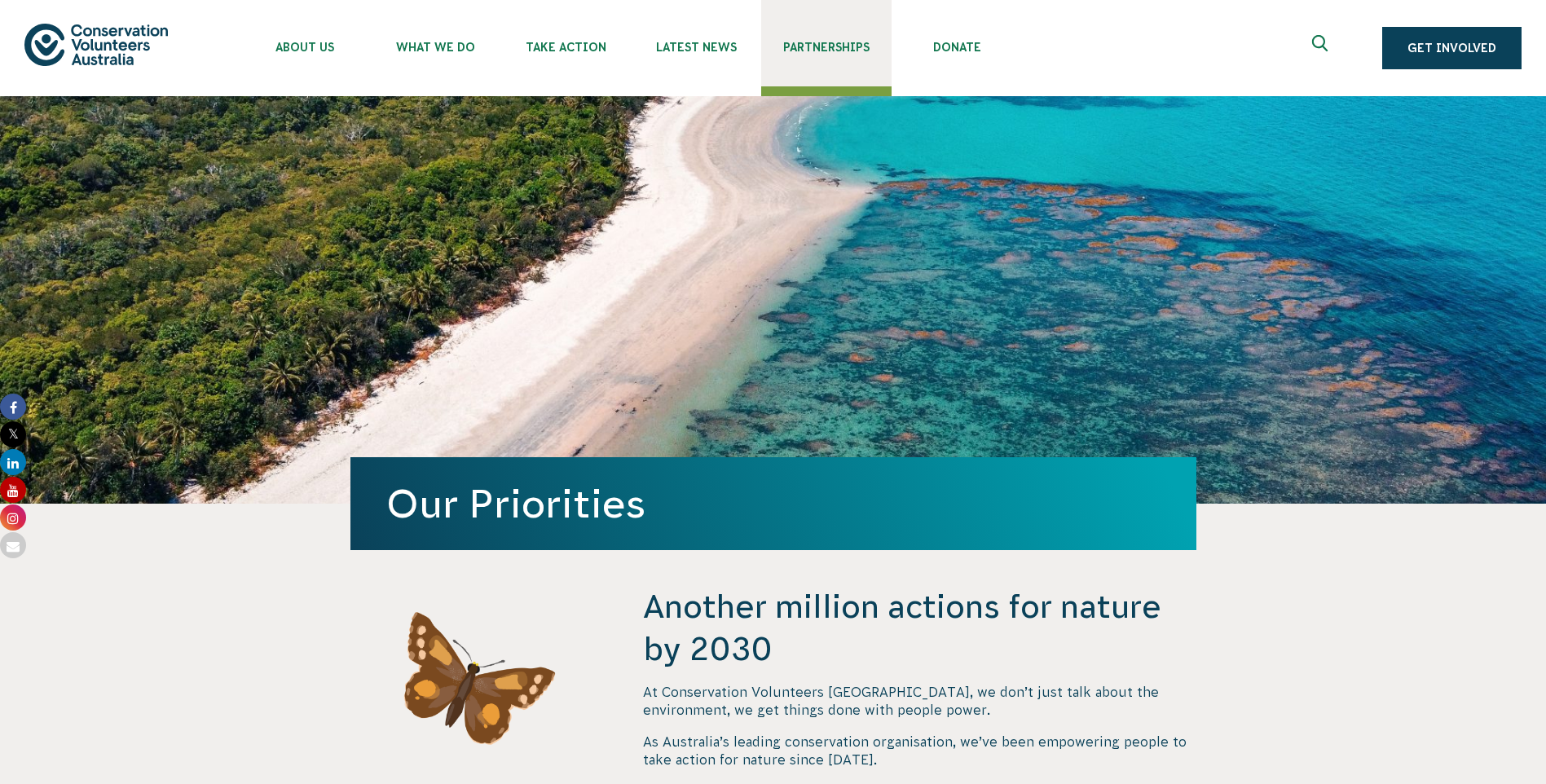
click at [834, 37] on link "Partnerships" at bounding box center [826, 43] width 130 height 86
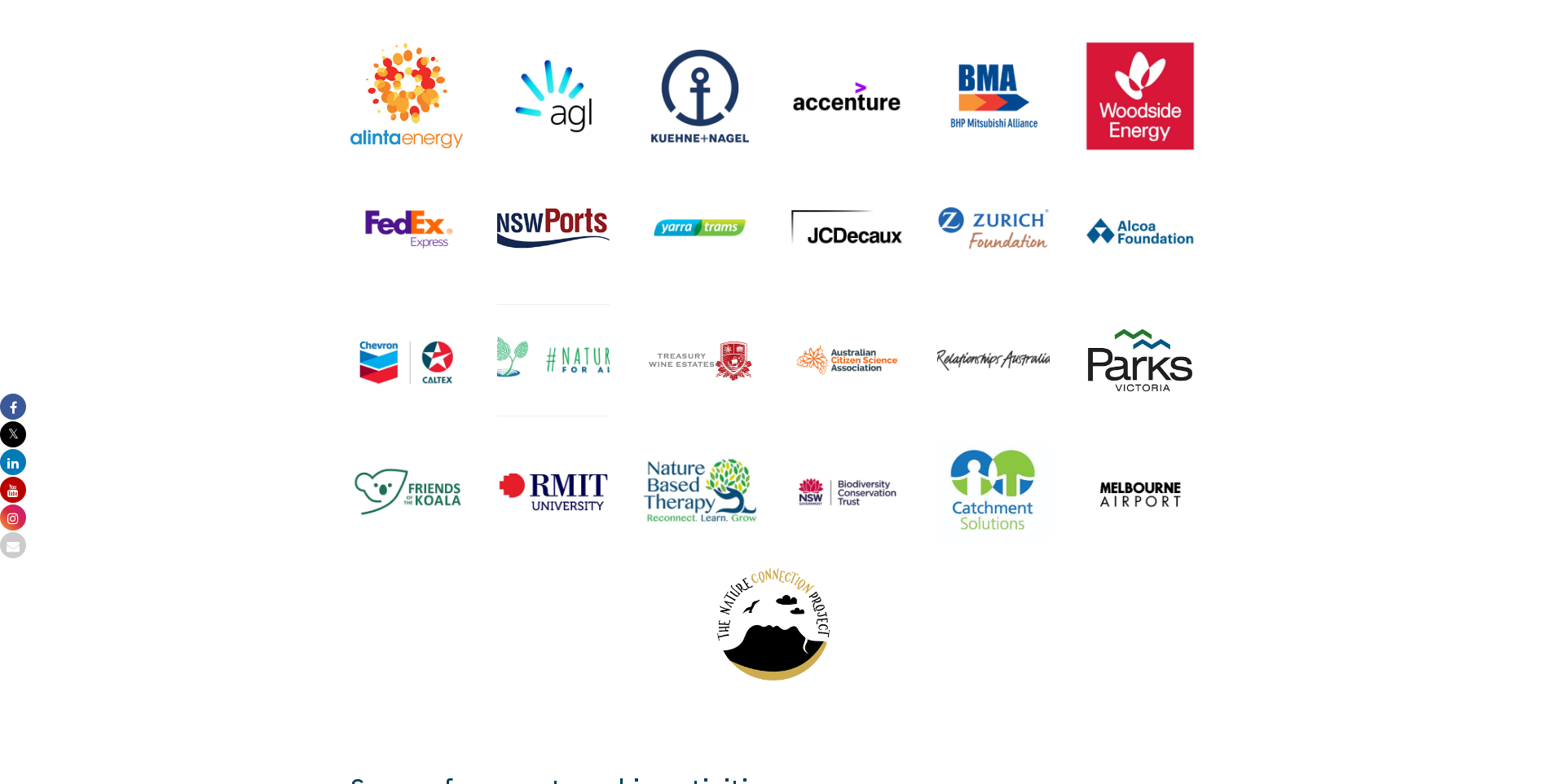
scroll to position [2068, 0]
